Goal: Task Accomplishment & Management: Use online tool/utility

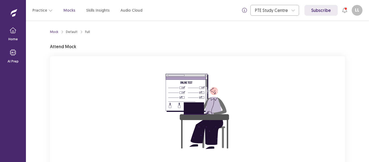
click at [339, 105] on div "You are attempting to start a new mock. Please click on the "Start" button to s…" at bounding box center [197, 128] width 295 height 145
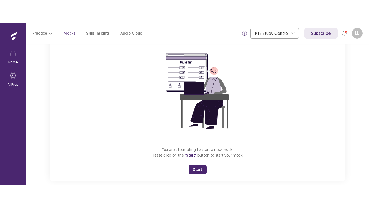
scroll to position [52, 0]
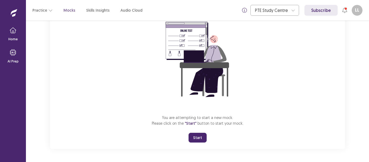
click at [194, 137] on button "Start" at bounding box center [198, 138] width 18 height 10
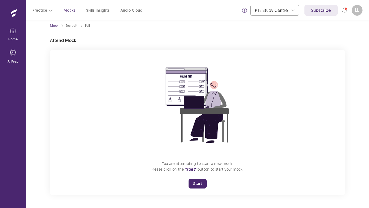
scroll to position [6, 0]
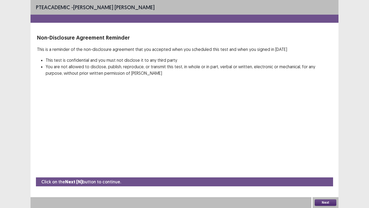
click at [309, 162] on div "PTE academic - [PERSON_NAME] [PERSON_NAME] Non-Disclosure Agreement Reminder Th…" at bounding box center [185, 104] width 308 height 208
click at [321, 162] on button "Next" at bounding box center [326, 202] width 22 height 6
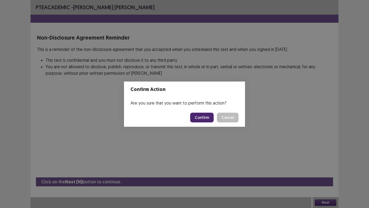
click at [205, 112] on button "Confirm" at bounding box center [202, 117] width 24 height 10
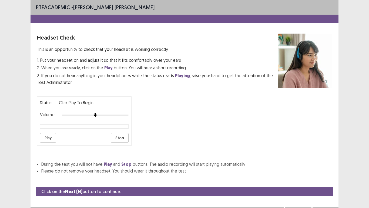
scroll to position [5, 0]
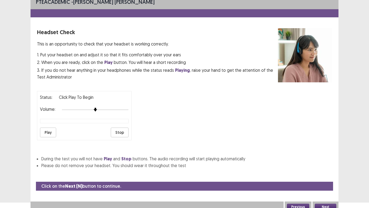
click at [43, 130] on button "Play" at bounding box center [48, 132] width 16 height 10
click at [322, 162] on button "Next" at bounding box center [326, 206] width 22 height 6
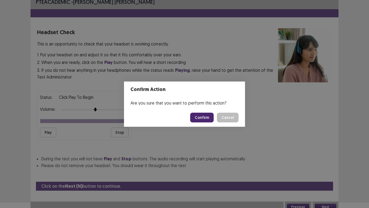
click at [203, 117] on button "Confirm" at bounding box center [202, 117] width 24 height 10
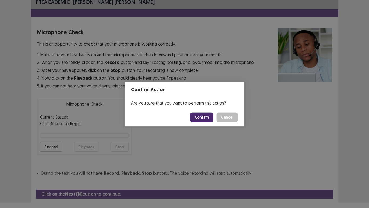
scroll to position [18, 0]
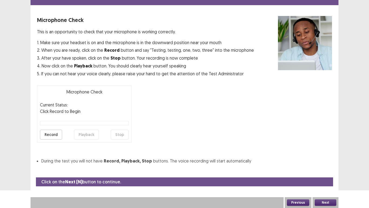
click at [44, 133] on button "Record" at bounding box center [51, 134] width 22 height 10
click at [121, 134] on button "Stop" at bounding box center [120, 134] width 18 height 10
click at [83, 133] on button "Playback" at bounding box center [86, 134] width 25 height 10
click at [333, 162] on button "Next" at bounding box center [326, 202] width 22 height 6
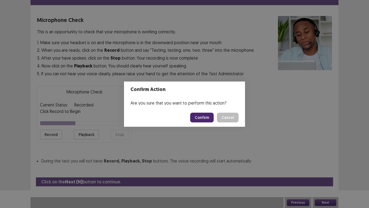
drag, startPoint x: 199, startPoint y: 111, endPoint x: 199, endPoint y: 117, distance: 6.2
click at [199, 117] on footer "Confirm Cancel" at bounding box center [184, 117] width 121 height 18
click at [199, 117] on button "Confirm" at bounding box center [202, 117] width 24 height 10
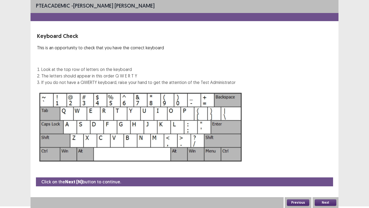
scroll to position [2, 0]
click at [333, 162] on div "Next" at bounding box center [326, 202] width 26 height 11
click at [329, 162] on button "Next" at bounding box center [326, 202] width 22 height 6
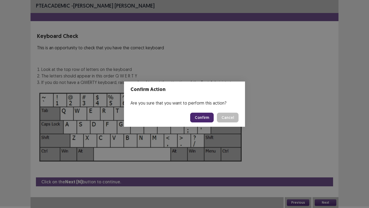
click at [204, 115] on button "Confirm" at bounding box center [202, 117] width 24 height 10
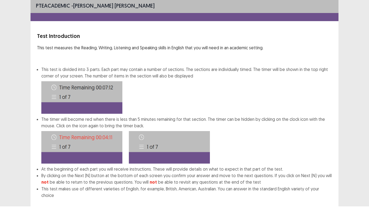
scroll to position [29, 0]
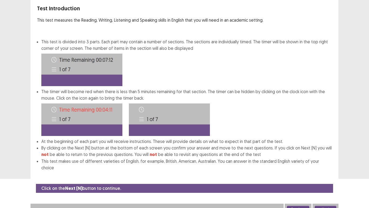
click at [323, 162] on button "Next" at bounding box center [326, 208] width 22 height 6
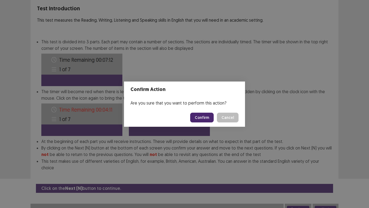
click at [200, 119] on button "Confirm" at bounding box center [202, 117] width 24 height 10
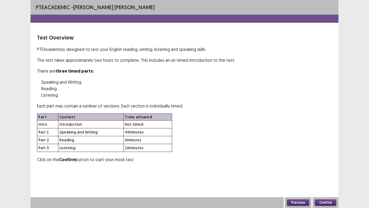
scroll to position [0, 0]
click at [327, 162] on button "Confirm" at bounding box center [326, 202] width 22 height 6
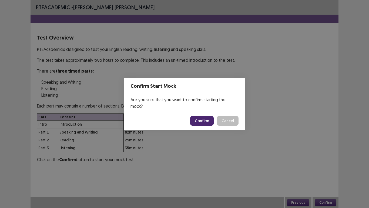
click at [200, 118] on button "Confirm" at bounding box center [202, 121] width 24 height 10
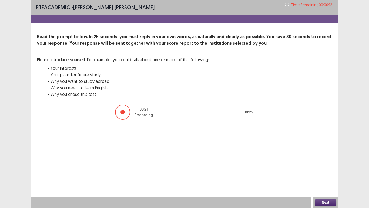
click at [320, 162] on button "Next" at bounding box center [326, 202] width 22 height 6
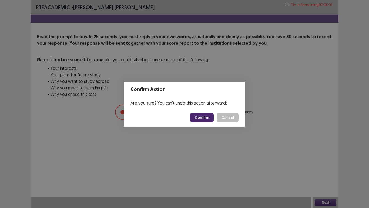
click at [206, 119] on button "Confirm" at bounding box center [202, 117] width 24 height 10
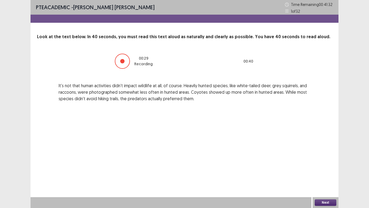
click at [319, 162] on button "Next" at bounding box center [326, 202] width 22 height 6
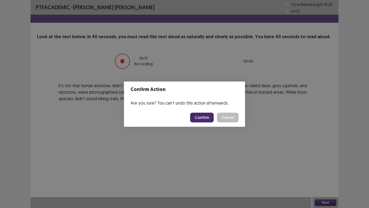
click at [198, 116] on button "Confirm" at bounding box center [202, 117] width 24 height 10
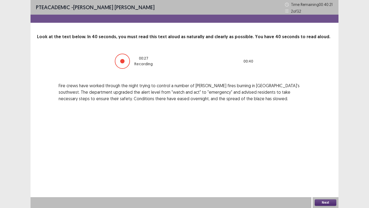
click at [325, 162] on button "Next" at bounding box center [326, 202] width 22 height 6
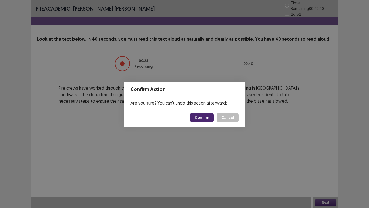
click at [205, 117] on button "Confirm" at bounding box center [202, 117] width 24 height 10
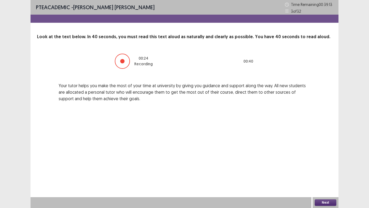
click at [319, 162] on button "Next" at bounding box center [326, 202] width 22 height 6
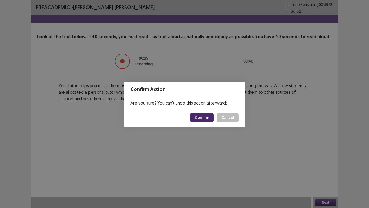
click at [205, 122] on footer "Confirm Cancel" at bounding box center [184, 117] width 121 height 18
click at [205, 120] on button "Confirm" at bounding box center [202, 117] width 24 height 10
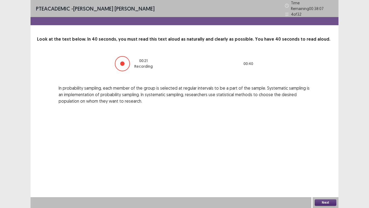
click at [329, 162] on button "Next" at bounding box center [326, 202] width 22 height 6
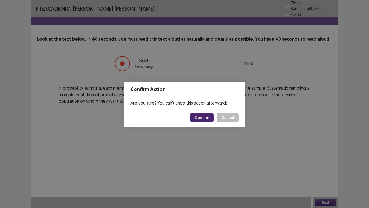
click at [208, 116] on button "Confirm" at bounding box center [202, 117] width 24 height 10
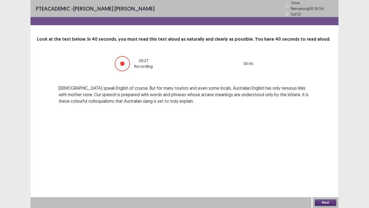
click at [318, 162] on button "Next" at bounding box center [326, 202] width 22 height 6
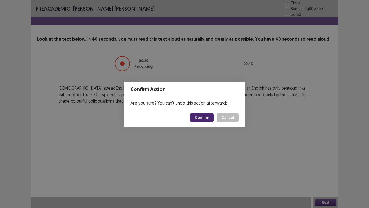
click at [201, 119] on button "Confirm" at bounding box center [202, 117] width 24 height 10
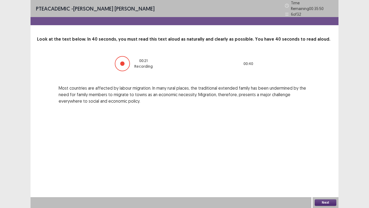
click at [321, 162] on button "Next" at bounding box center [326, 202] width 22 height 6
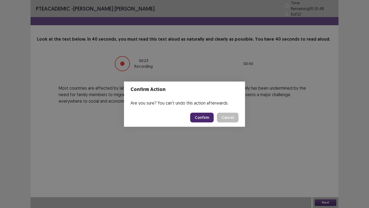
click at [202, 116] on button "Confirm" at bounding box center [202, 117] width 24 height 10
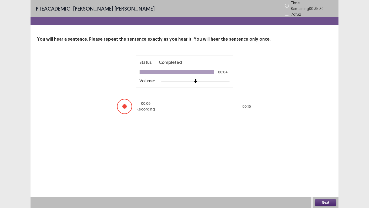
click at [320, 162] on button "Next" at bounding box center [326, 202] width 22 height 6
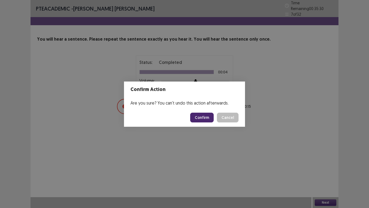
click at [202, 115] on button "Confirm" at bounding box center [202, 117] width 24 height 10
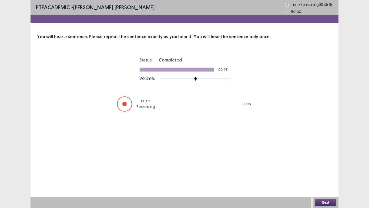
click at [321, 162] on button "Next" at bounding box center [326, 202] width 22 height 6
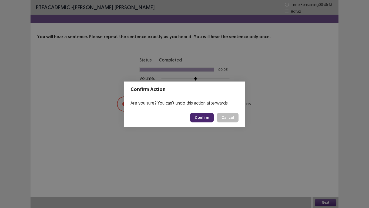
click at [202, 118] on button "Confirm" at bounding box center [202, 117] width 24 height 10
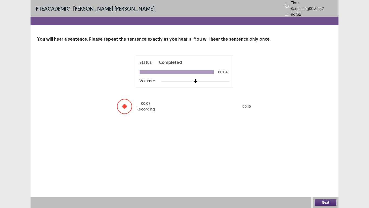
click at [322, 162] on button "Next" at bounding box center [326, 202] width 22 height 6
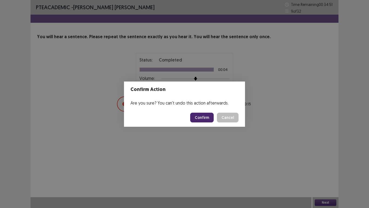
click at [195, 116] on button "Confirm" at bounding box center [202, 117] width 24 height 10
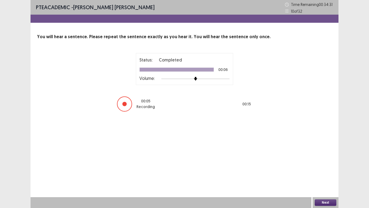
click at [329, 162] on button "Next" at bounding box center [326, 202] width 22 height 6
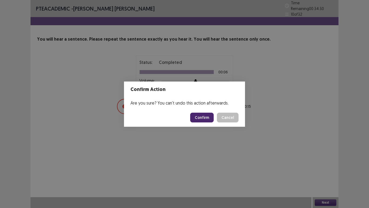
click at [201, 120] on button "Confirm" at bounding box center [202, 117] width 24 height 10
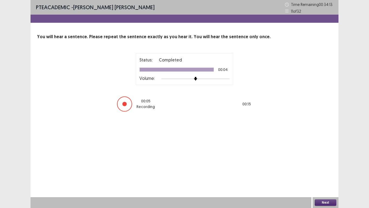
click at [321, 162] on button "Next" at bounding box center [326, 202] width 22 height 6
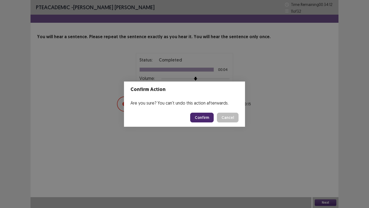
click at [200, 116] on button "Confirm" at bounding box center [202, 117] width 24 height 10
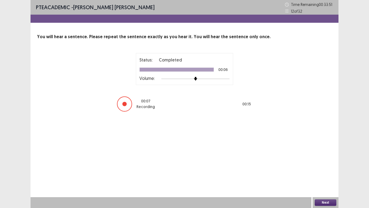
click at [331, 162] on button "Next" at bounding box center [326, 202] width 22 height 6
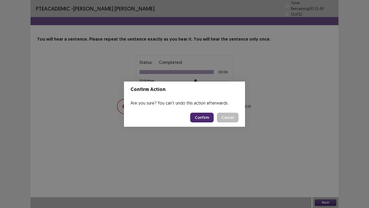
click at [200, 116] on button "Confirm" at bounding box center [202, 117] width 24 height 10
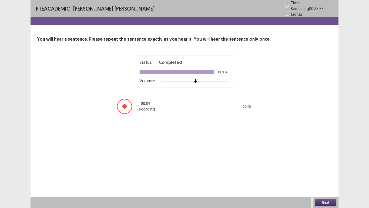
click at [319, 162] on button "Next" at bounding box center [326, 202] width 22 height 6
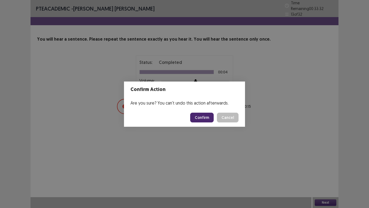
click at [204, 116] on button "Confirm" at bounding box center [202, 117] width 24 height 10
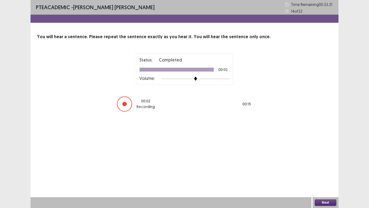
click at [321, 162] on button "Next" at bounding box center [326, 202] width 22 height 6
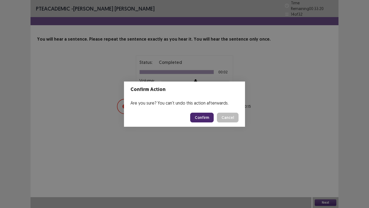
click at [202, 120] on button "Confirm" at bounding box center [202, 117] width 24 height 10
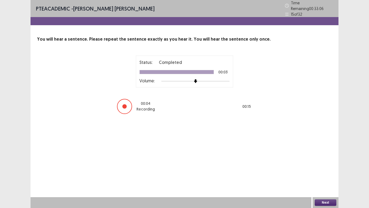
click at [323, 162] on button "Next" at bounding box center [326, 202] width 22 height 6
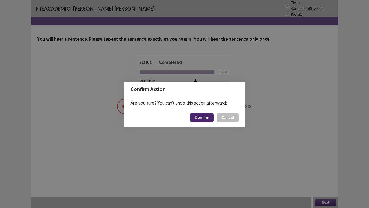
click at [195, 116] on button "Confirm" at bounding box center [202, 117] width 24 height 10
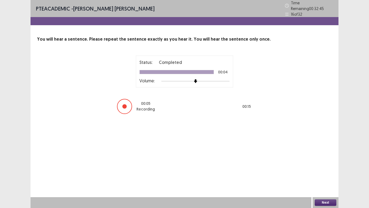
click at [322, 162] on button "Next" at bounding box center [326, 202] width 22 height 6
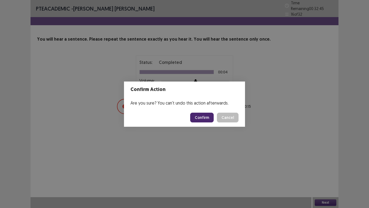
click at [202, 116] on button "Confirm" at bounding box center [202, 117] width 24 height 10
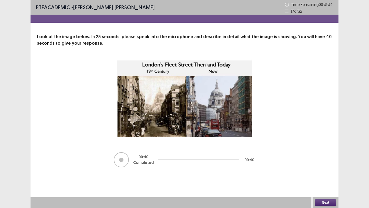
click at [319, 162] on div "Next" at bounding box center [326, 202] width 26 height 11
click at [318, 162] on button "Next" at bounding box center [326, 202] width 22 height 6
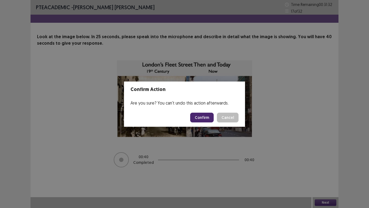
click at [197, 118] on button "Confirm" at bounding box center [202, 117] width 24 height 10
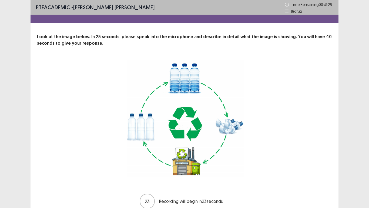
click at [319, 162] on div "23 Recording will begin in 23 seconds" at bounding box center [184, 133] width 295 height 149
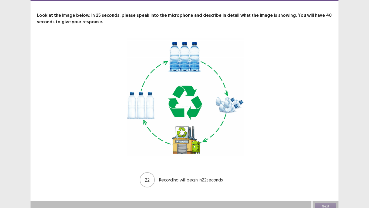
scroll to position [25, 0]
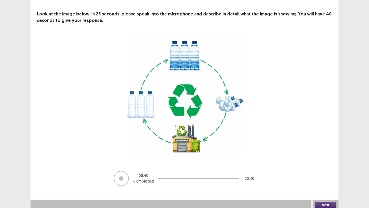
click at [330, 162] on button "Next" at bounding box center [326, 204] width 22 height 6
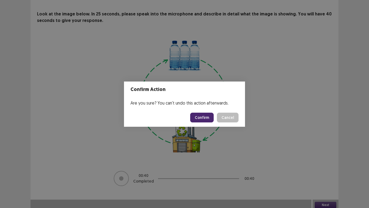
click at [207, 117] on button "Confirm" at bounding box center [202, 117] width 24 height 10
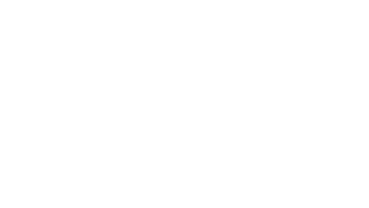
scroll to position [0, 0]
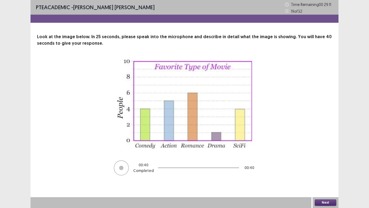
click at [325, 162] on button "Next" at bounding box center [326, 202] width 22 height 6
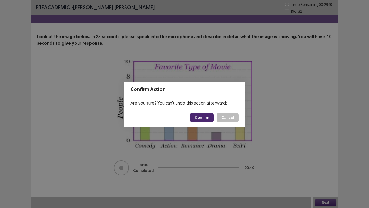
click at [206, 120] on button "Confirm" at bounding box center [202, 117] width 24 height 10
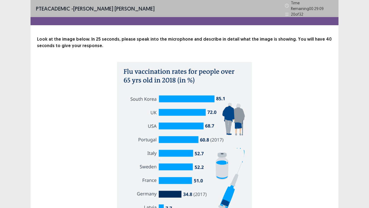
click at [336, 118] on div "Look at the image below. In 25 seconds, please speak into the microphone and de…" at bounding box center [185, 147] width 308 height 223
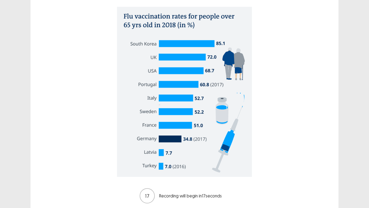
scroll to position [54, 0]
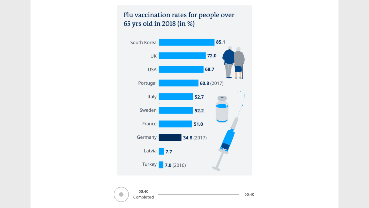
click at [314, 145] on div "00 : 40 Completed 00 : 40" at bounding box center [184, 103] width 295 height 197
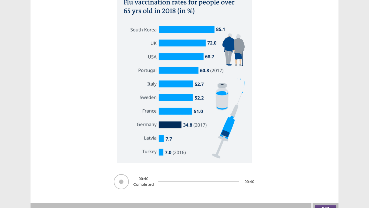
scroll to position [72, 0]
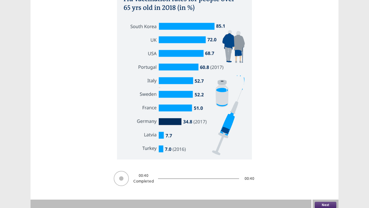
click at [319, 162] on button "Next" at bounding box center [326, 204] width 22 height 6
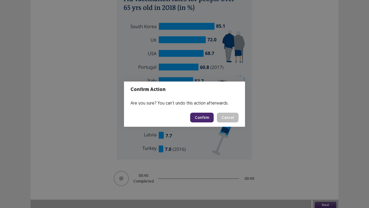
click at [205, 119] on button "Confirm" at bounding box center [202, 117] width 24 height 10
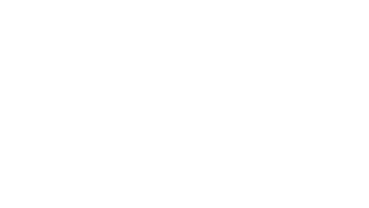
scroll to position [0, 0]
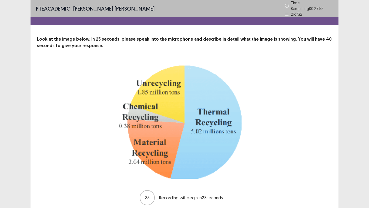
click at [321, 162] on div "23 Recording will begin in 23 seconds" at bounding box center [184, 133] width 295 height 143
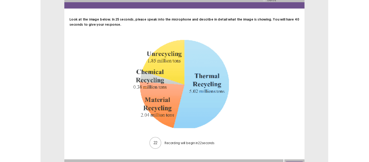
scroll to position [19, 0]
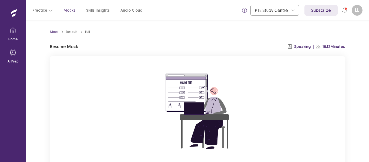
click at [293, 118] on div "You already have an ongoing mock! You can either resume that or click reset to …" at bounding box center [197, 128] width 295 height 144
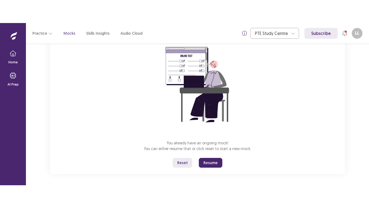
scroll to position [52, 0]
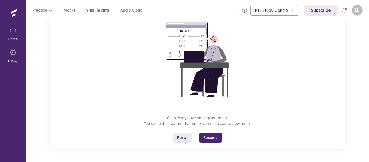
click at [209, 138] on button "Resume" at bounding box center [211, 138] width 24 height 10
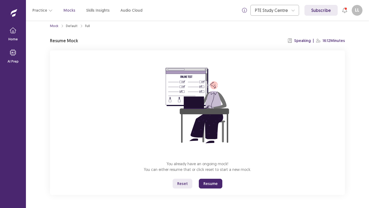
scroll to position [6, 0]
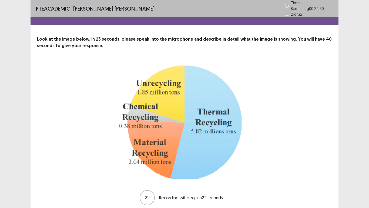
click at [308, 159] on div "22 Recording will begin in 22 seconds" at bounding box center [185, 133] width 252 height 143
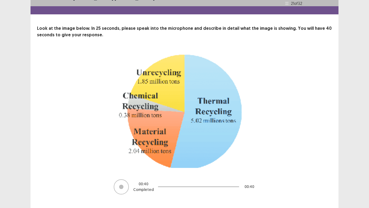
click at [308, 159] on div "00 : 40 Completed 00 : 40" at bounding box center [185, 122] width 252 height 143
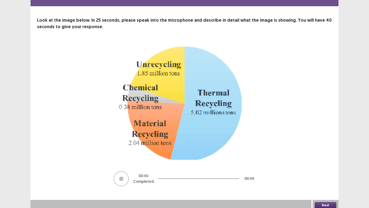
scroll to position [19, 0]
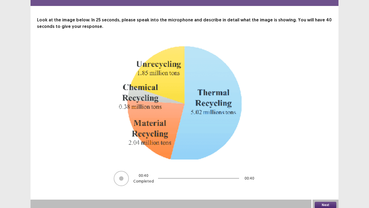
click at [316, 162] on button "Next" at bounding box center [326, 204] width 22 height 6
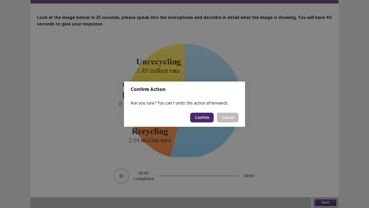
click at [199, 115] on button "Confirm" at bounding box center [202, 117] width 24 height 10
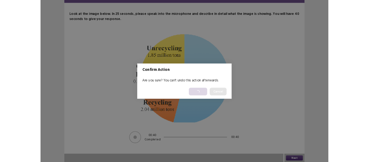
scroll to position [0, 0]
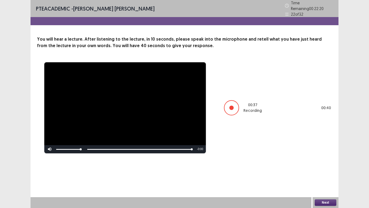
click at [315, 162] on button "Next" at bounding box center [326, 202] width 22 height 6
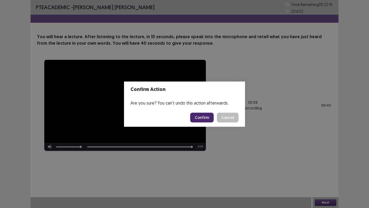
click at [205, 114] on button "Confirm" at bounding box center [202, 117] width 24 height 10
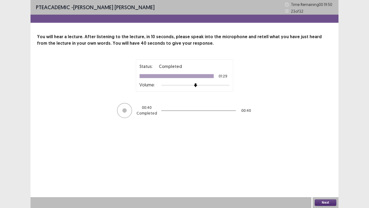
click at [319, 162] on button "Next" at bounding box center [326, 202] width 22 height 6
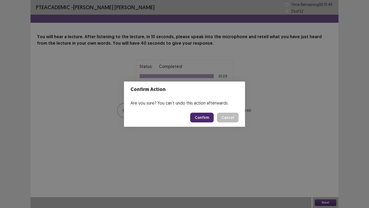
click at [198, 121] on button "Confirm" at bounding box center [202, 117] width 24 height 10
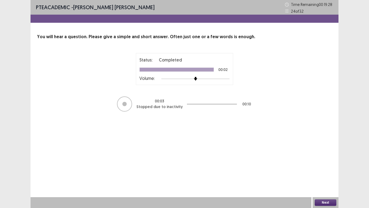
click at [326, 162] on button "Next" at bounding box center [326, 202] width 22 height 6
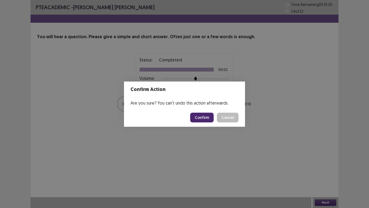
click at [203, 115] on button "Confirm" at bounding box center [202, 117] width 24 height 10
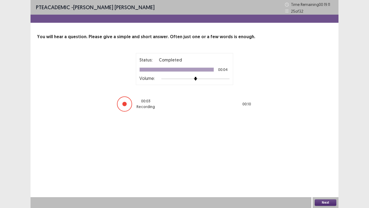
click at [328, 162] on button "Next" at bounding box center [326, 202] width 22 height 6
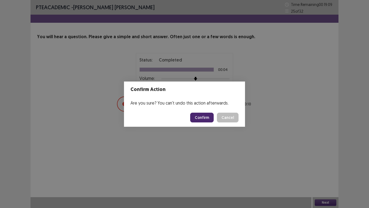
click at [197, 121] on button "Confirm" at bounding box center [202, 117] width 24 height 10
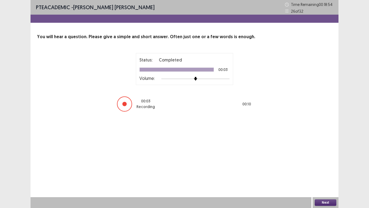
click at [329, 162] on button "Next" at bounding box center [326, 202] width 22 height 6
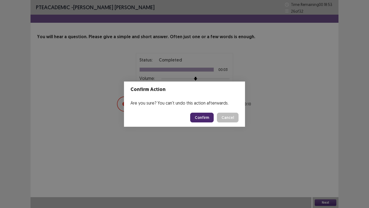
click at [208, 115] on button "Confirm" at bounding box center [202, 117] width 24 height 10
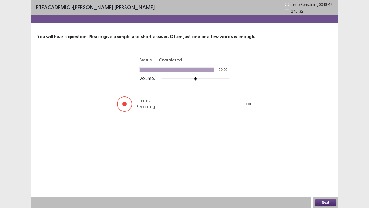
click at [319, 162] on button "Next" at bounding box center [326, 202] width 22 height 6
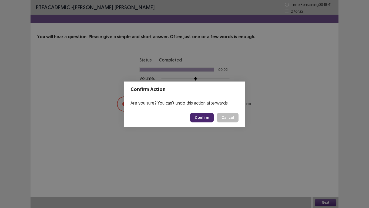
click at [198, 115] on button "Confirm" at bounding box center [202, 117] width 24 height 10
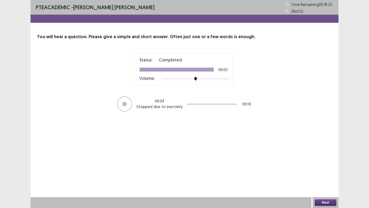
click at [317, 162] on button "Next" at bounding box center [326, 202] width 22 height 6
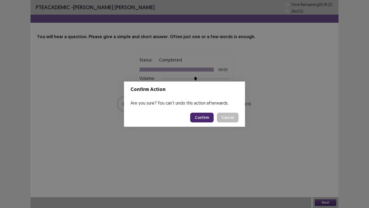
click at [195, 116] on button "Confirm" at bounding box center [202, 117] width 24 height 10
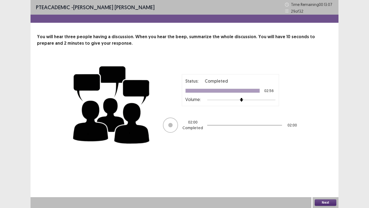
click at [331, 162] on button "Next" at bounding box center [326, 202] width 22 height 6
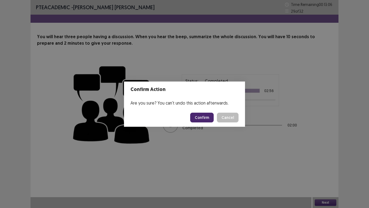
click at [195, 119] on button "Confirm" at bounding box center [202, 117] width 24 height 10
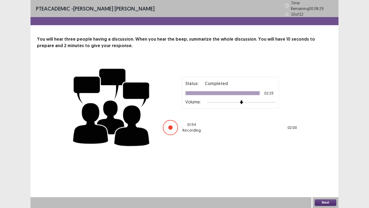
click at [321, 162] on button "Next" at bounding box center [326, 202] width 22 height 6
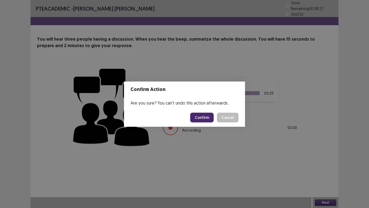
click at [203, 118] on button "Confirm" at bounding box center [202, 117] width 24 height 10
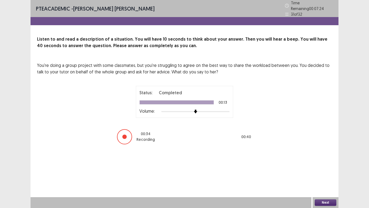
click at [330, 162] on button "Next" at bounding box center [326, 202] width 22 height 6
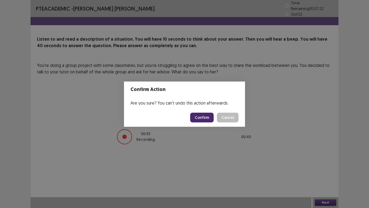
click at [196, 115] on button "Confirm" at bounding box center [202, 117] width 24 height 10
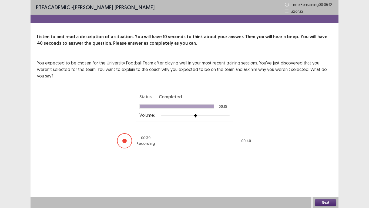
click at [326, 162] on button "Next" at bounding box center [326, 202] width 22 height 6
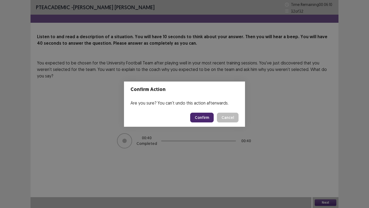
click at [194, 117] on button "Confirm" at bounding box center [202, 117] width 24 height 10
